Goal: Check status: Check status

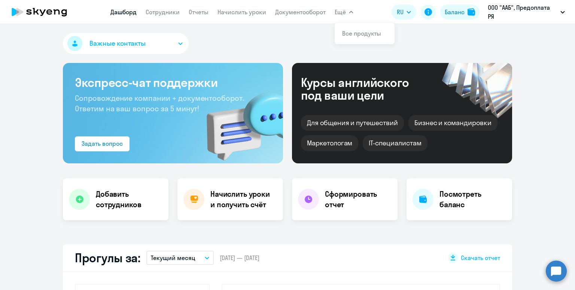
select select "30"
click at [242, 15] on link "Начислить уроки" at bounding box center [241, 11] width 49 height 7
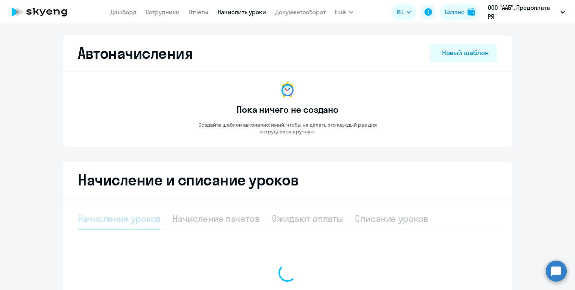
select select "10"
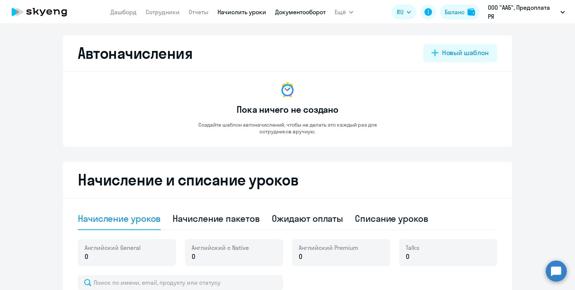
click at [282, 10] on link "Документооборот" at bounding box center [300, 11] width 50 height 7
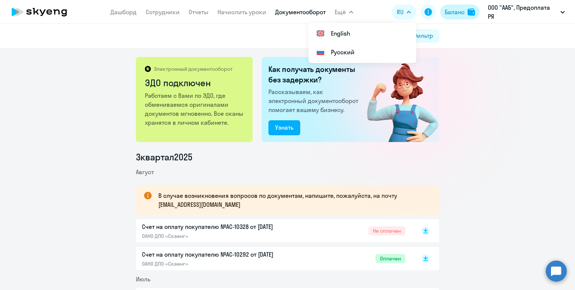
click at [468, 10] on img at bounding box center [470, 11] width 7 height 7
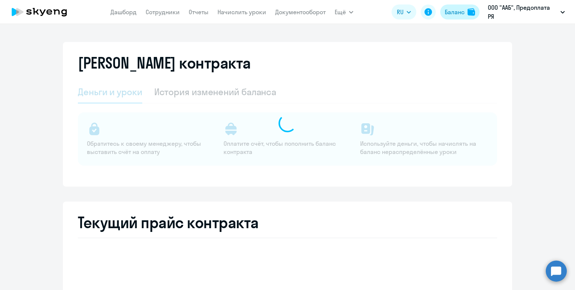
select select "english_adult_not_native_speaker"
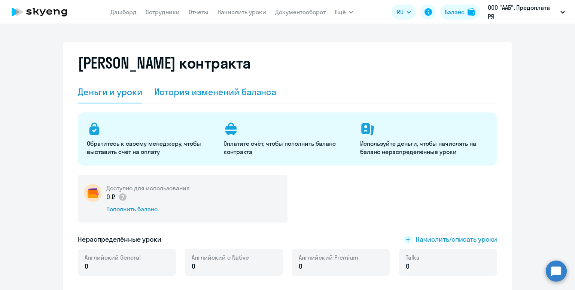
click at [205, 94] on div "История изменений баланса" at bounding box center [215, 92] width 122 height 12
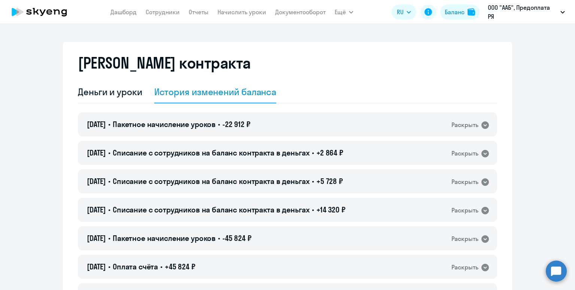
click at [209, 122] on span "Пакетное начисление уроков" at bounding box center [164, 123] width 103 height 9
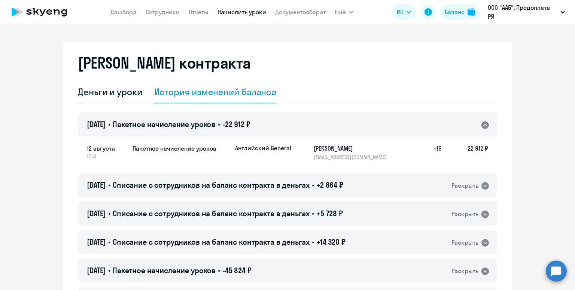
click at [233, 9] on link "Начислить уроки" at bounding box center [241, 11] width 49 height 7
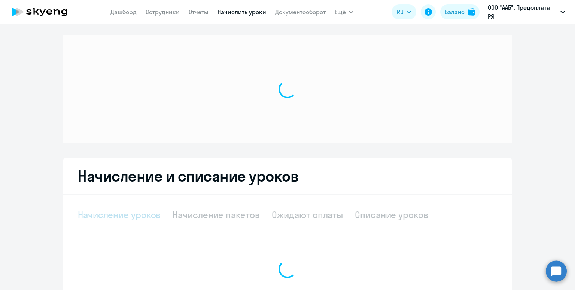
select select "10"
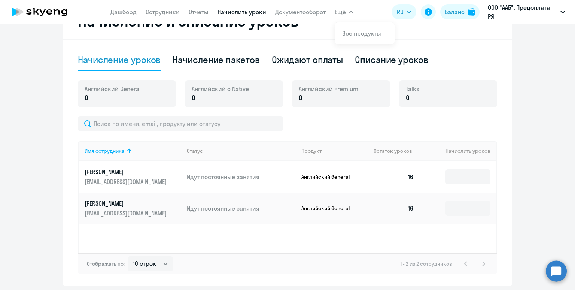
scroll to position [160, 0]
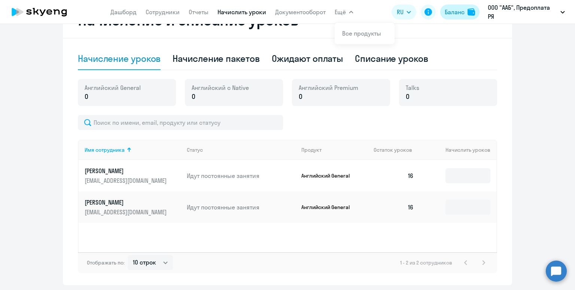
click at [454, 12] on div "Баланс" at bounding box center [454, 11] width 20 height 9
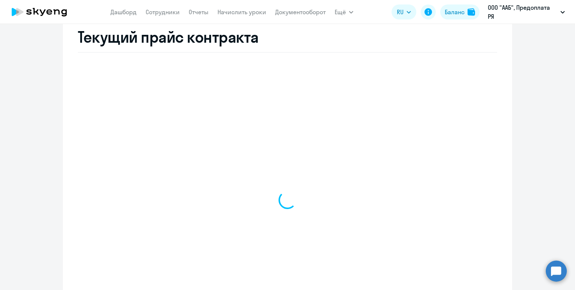
scroll to position [295, 0]
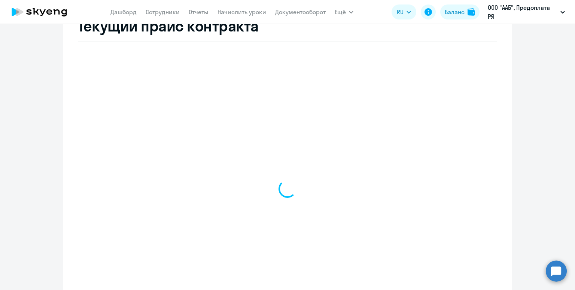
select select "english_adult_not_native_speaker"
